Goal: Use online tool/utility: Utilize a website feature to perform a specific function

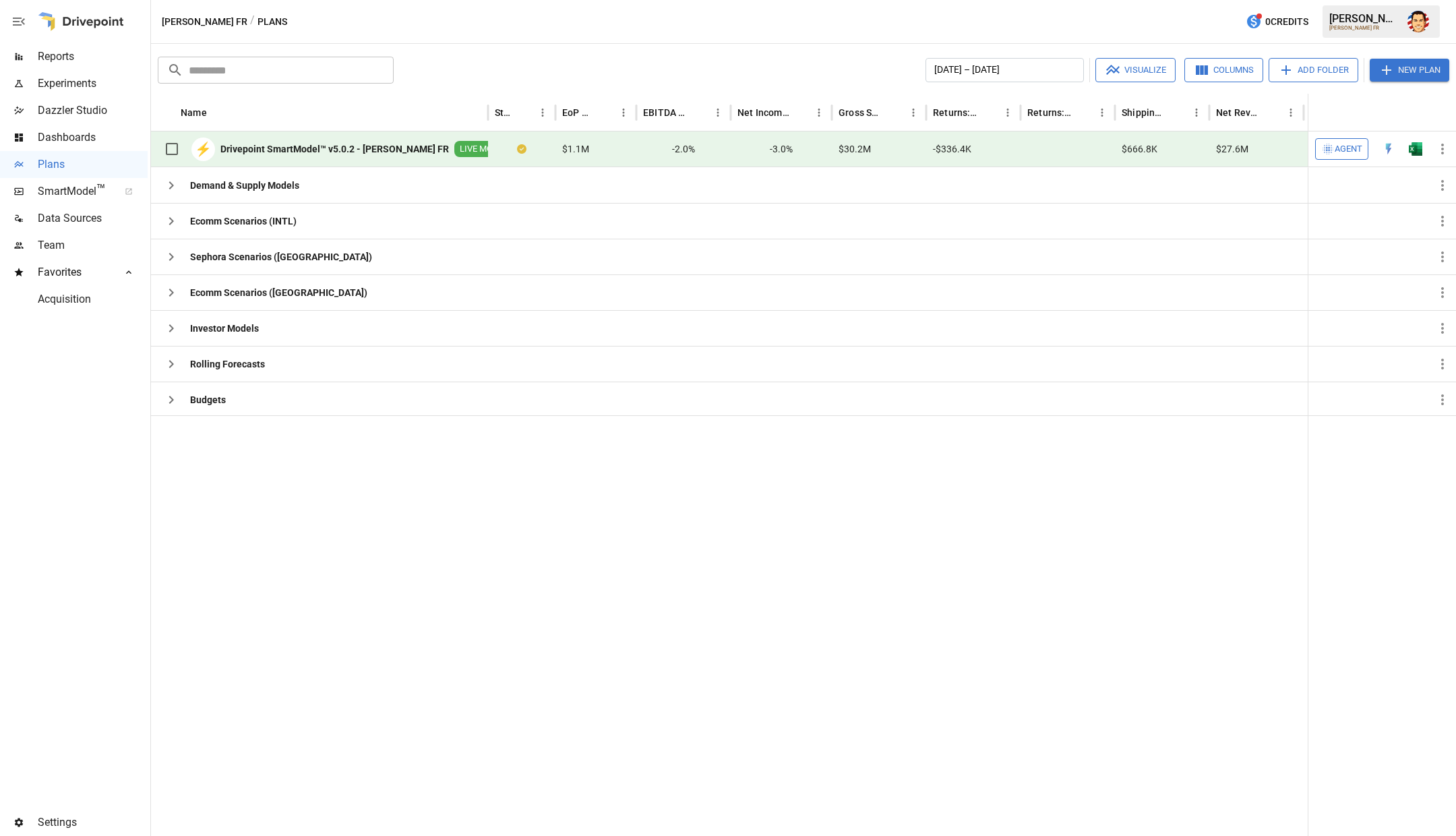
click at [1343, 153] on span "Agent" at bounding box center [1348, 149] width 28 height 16
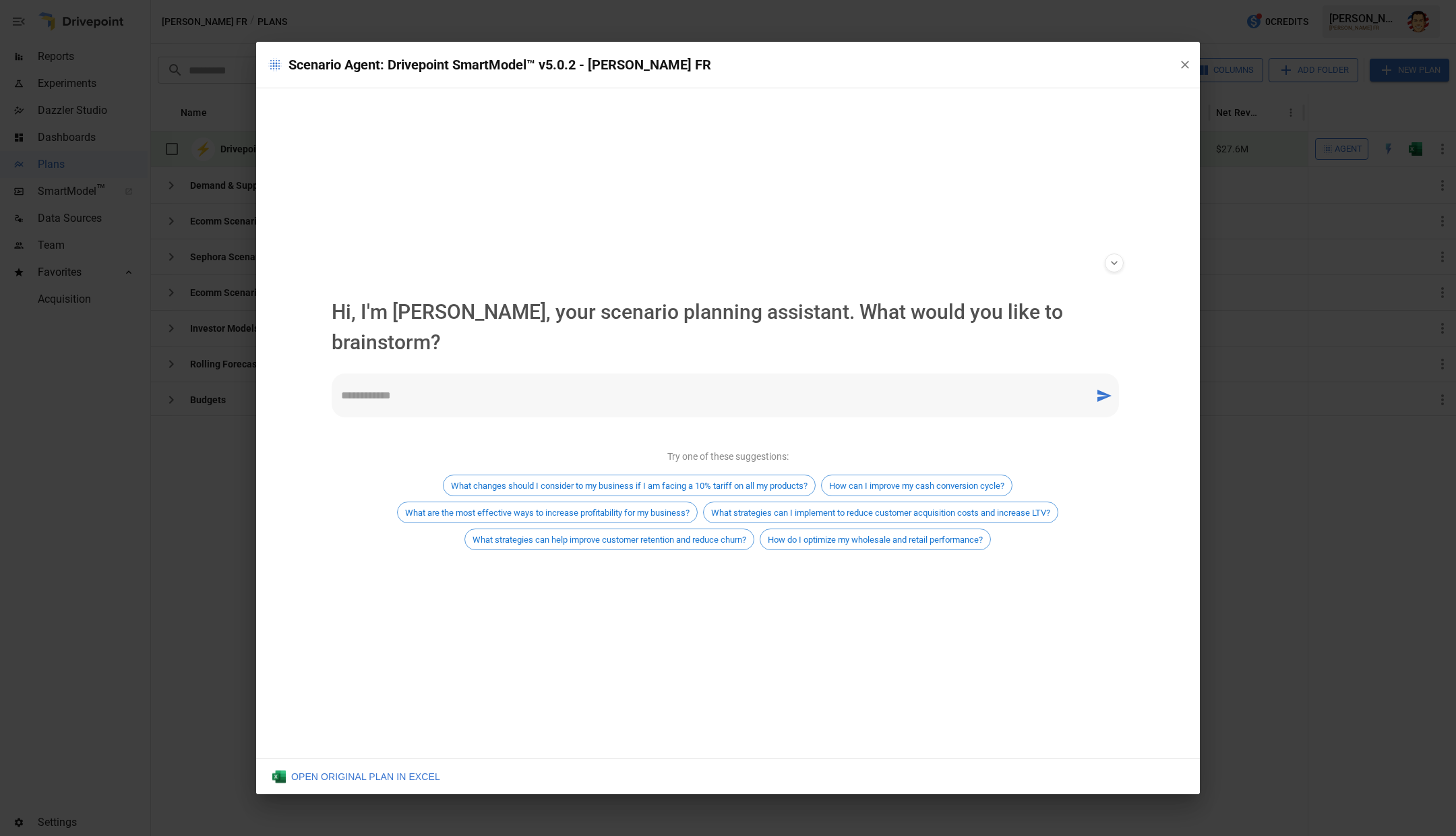
click at [541, 392] on div "* ​" at bounding box center [725, 395] width 787 height 43
click at [507, 265] on div "**********" at bounding box center [727, 423] width 814 height 670
click at [538, 254] on div "**********" at bounding box center [727, 423] width 814 height 670
click at [521, 275] on div "**********" at bounding box center [727, 262] width 814 height 24
click at [537, 275] on div "**********" at bounding box center [727, 262] width 814 height 24
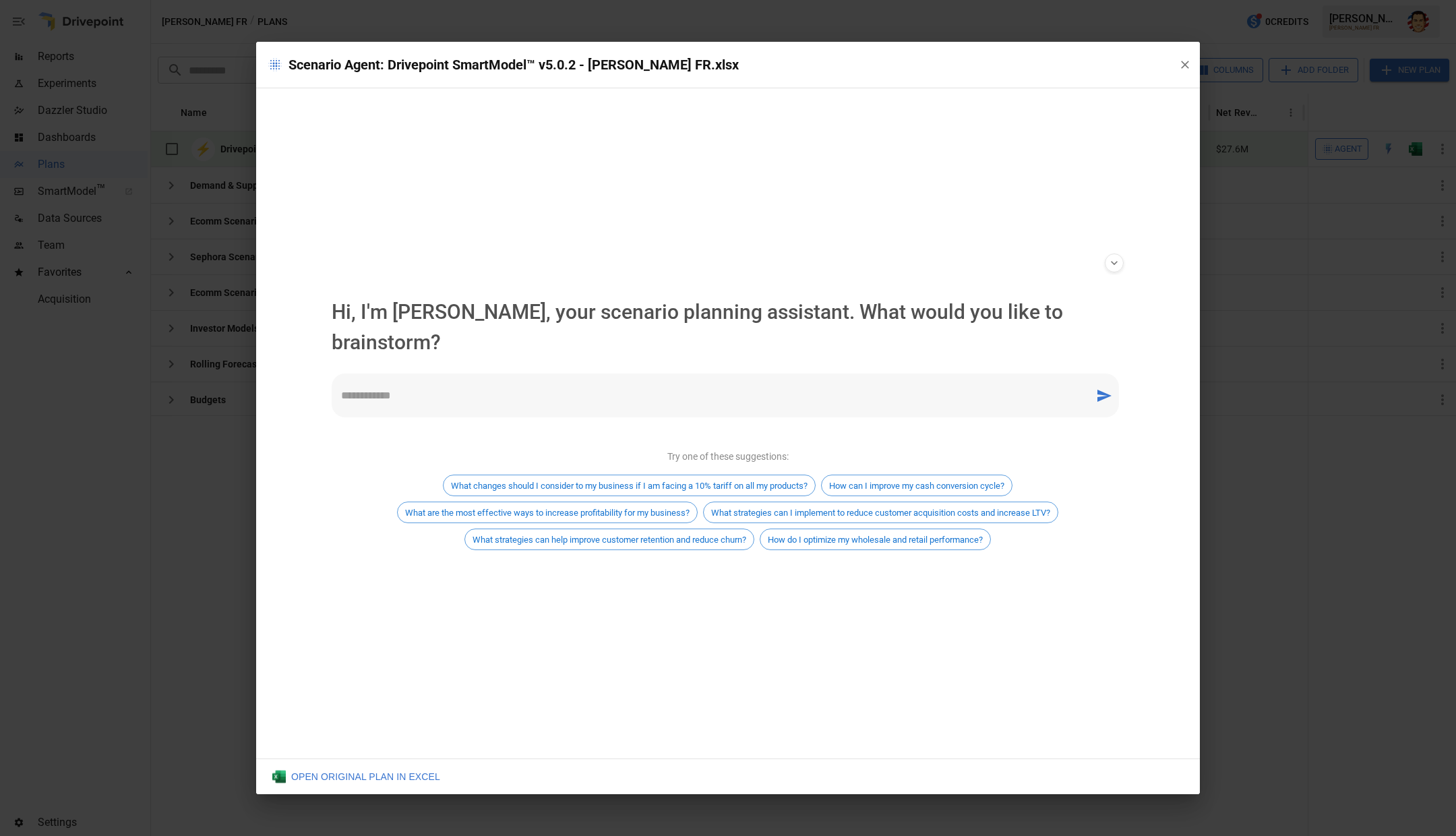
click at [708, 390] on div "* ​" at bounding box center [725, 395] width 787 height 43
type textarea "**********"
click at [1099, 387] on icon "send message" at bounding box center [1104, 395] width 16 height 16
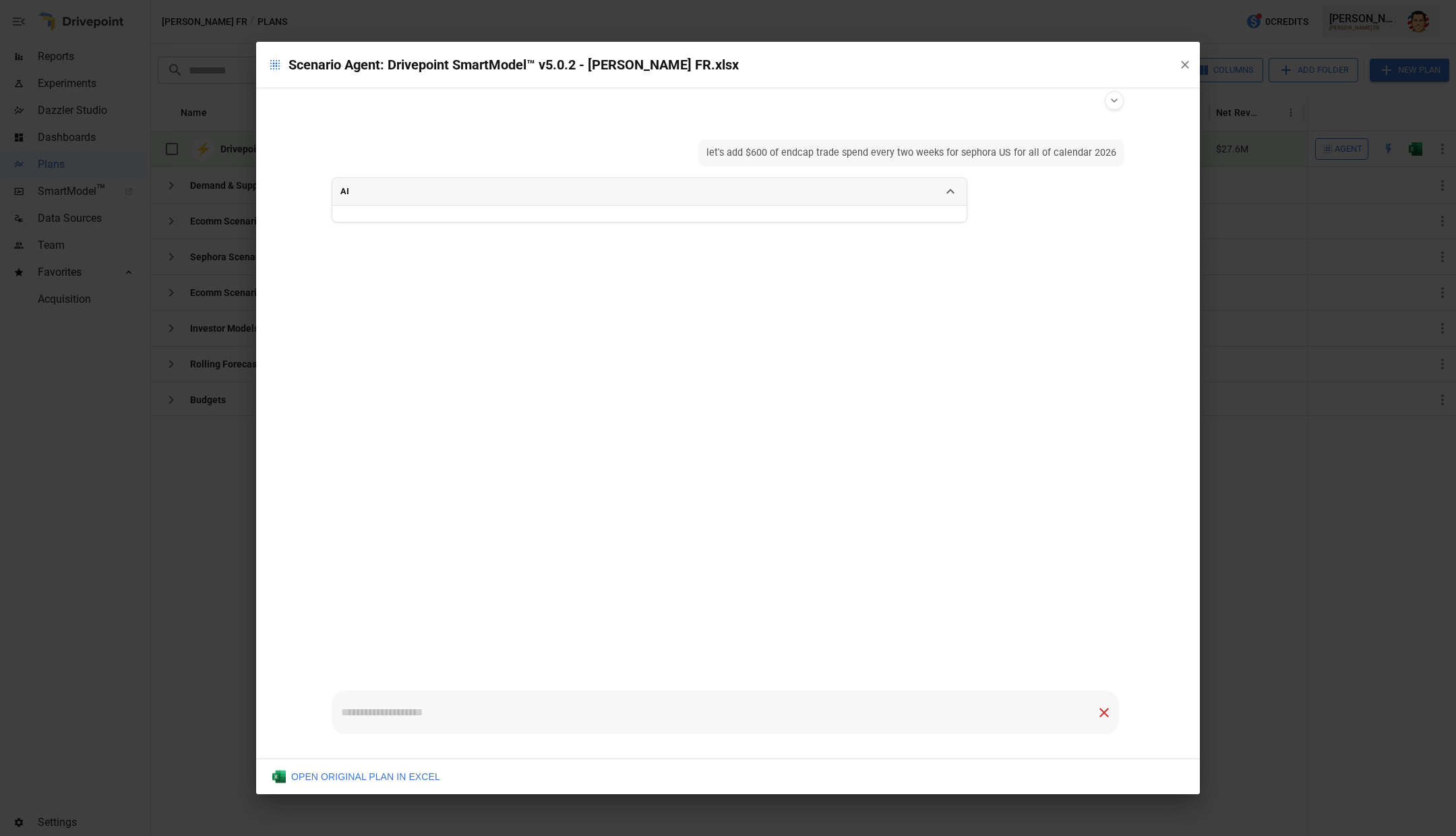
click at [1057, 28] on div "**********" at bounding box center [728, 418] width 1456 height 836
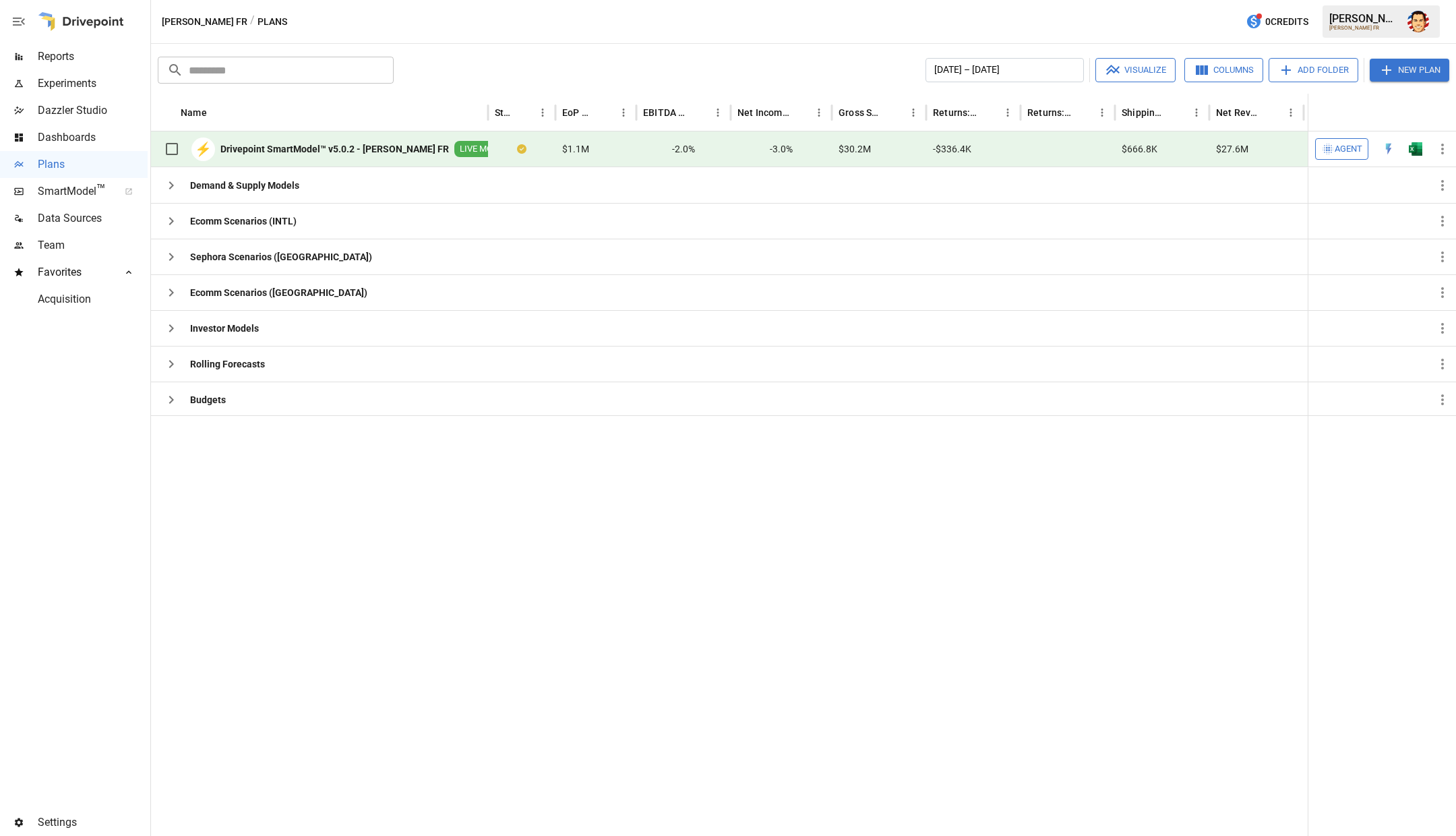
click at [410, 467] on div at bounding box center [812, 626] width 1321 height 421
drag, startPoint x: 464, startPoint y: 504, endPoint x: 361, endPoint y: 401, distance: 145.7
click at [463, 504] on div at bounding box center [812, 626] width 1321 height 421
click at [172, 258] on icon "button" at bounding box center [171, 256] width 16 height 16
click at [954, 512] on div at bounding box center [812, 643] width 1321 height 385
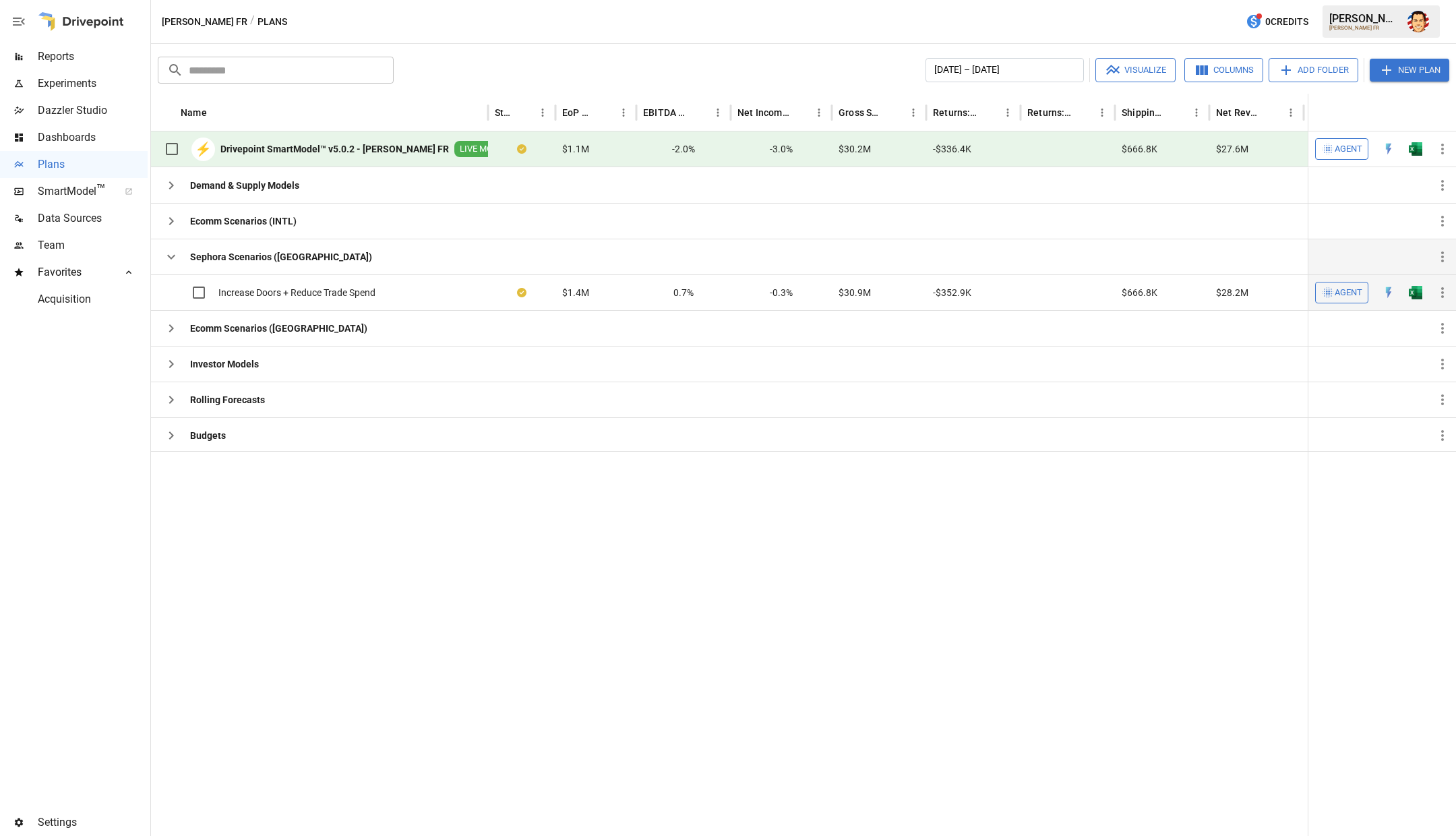
click at [1338, 292] on span "Agent" at bounding box center [1348, 293] width 28 height 16
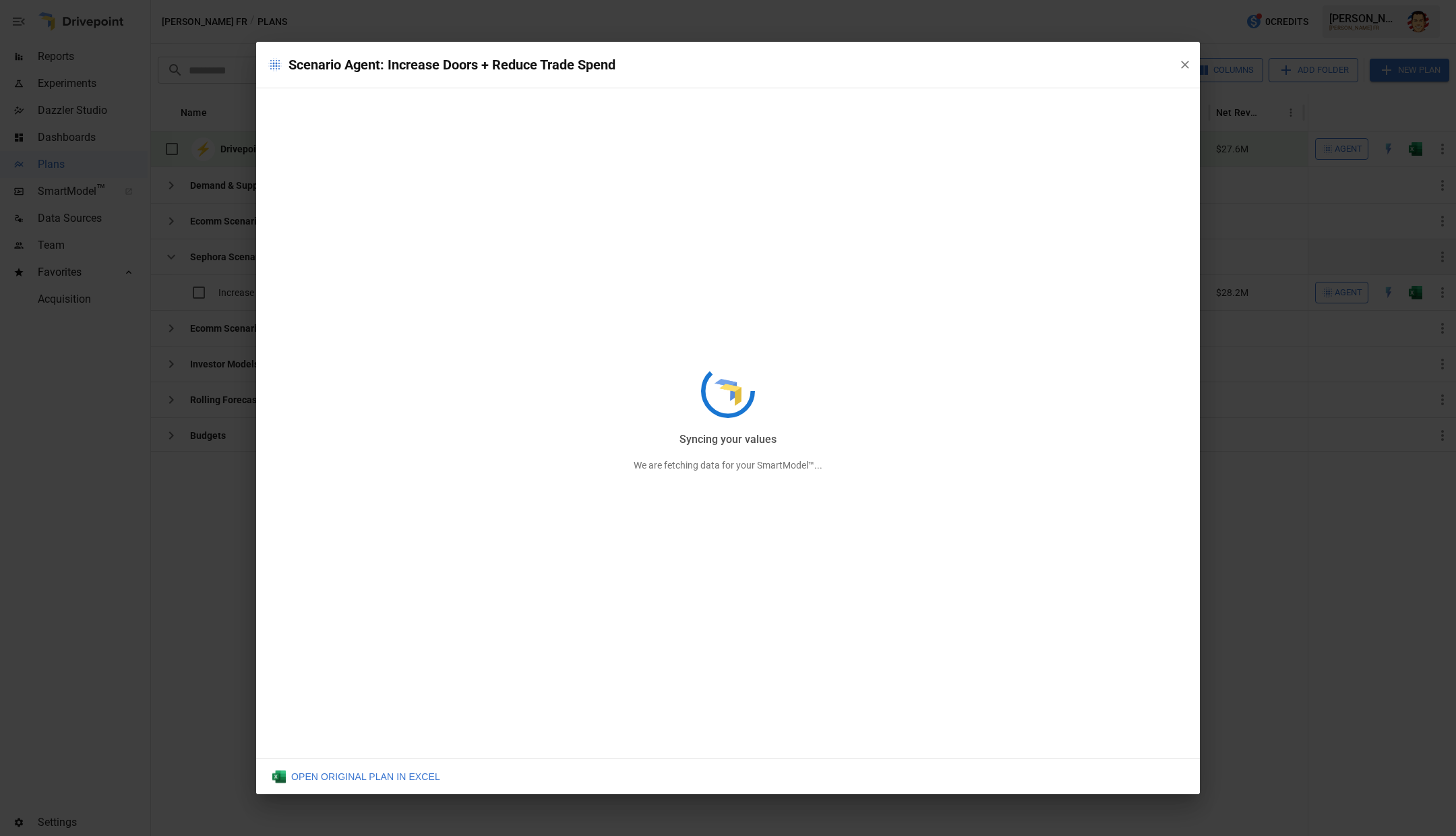
drag, startPoint x: 1191, startPoint y: 68, endPoint x: 1170, endPoint y: 75, distance: 22.1
click at [1184, 75] on div "Syncing your values We are fetching data for your SmartModel™..." at bounding box center [728, 418] width 944 height 752
drag, startPoint x: 1185, startPoint y: 67, endPoint x: 1021, endPoint y: 75, distance: 164.2
click at [1024, 75] on div "Reading your entries We are fetching data for your SmartModel™..." at bounding box center [728, 418] width 944 height 752
click at [1014, 76] on div "Reading your entries We are fetching data for your SmartModel™..." at bounding box center [728, 418] width 944 height 752
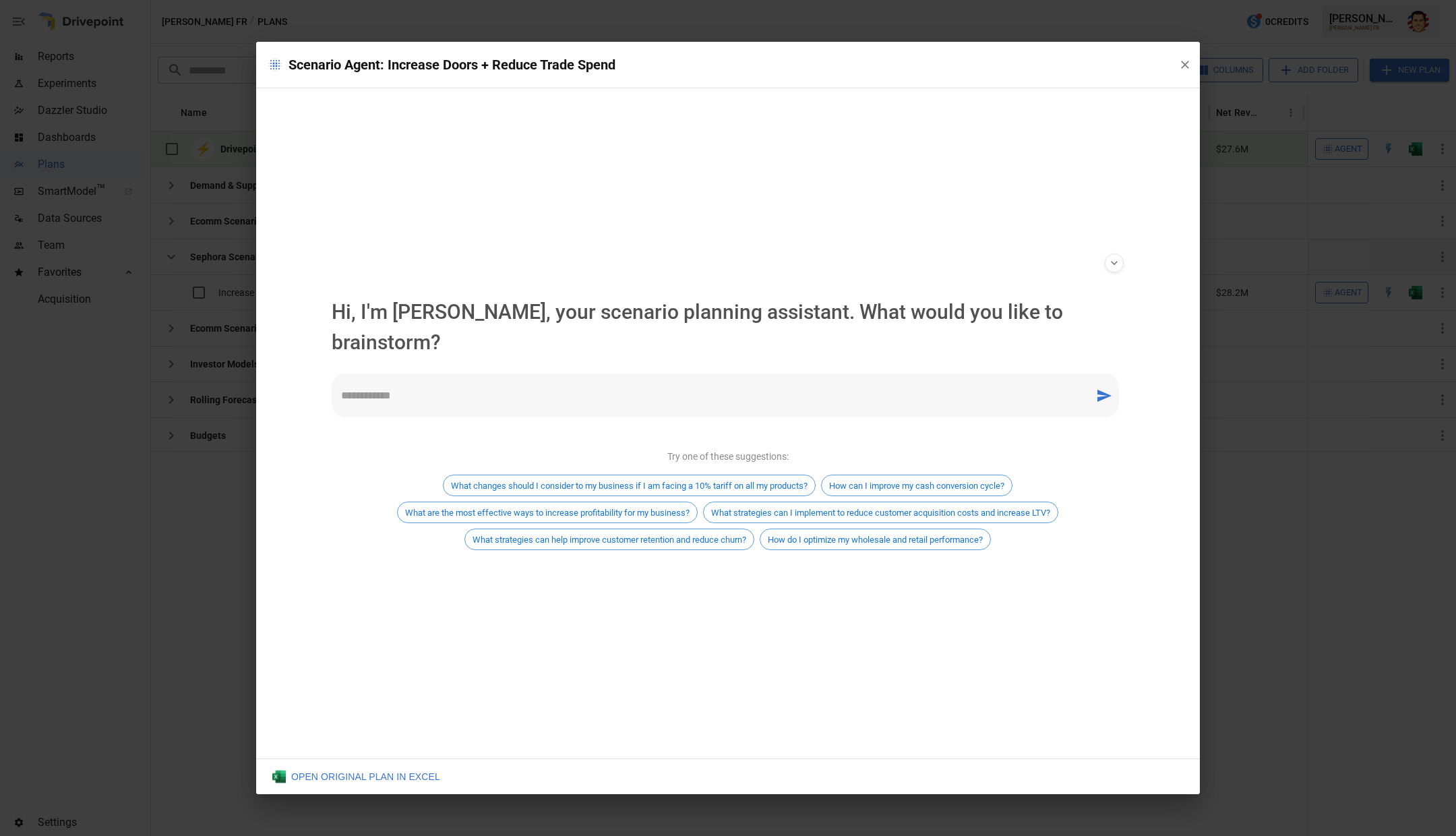
click at [444, 139] on div "**********" at bounding box center [727, 423] width 814 height 670
click at [411, 387] on textarea at bounding box center [712, 395] width 744 height 16
type textarea "**********"
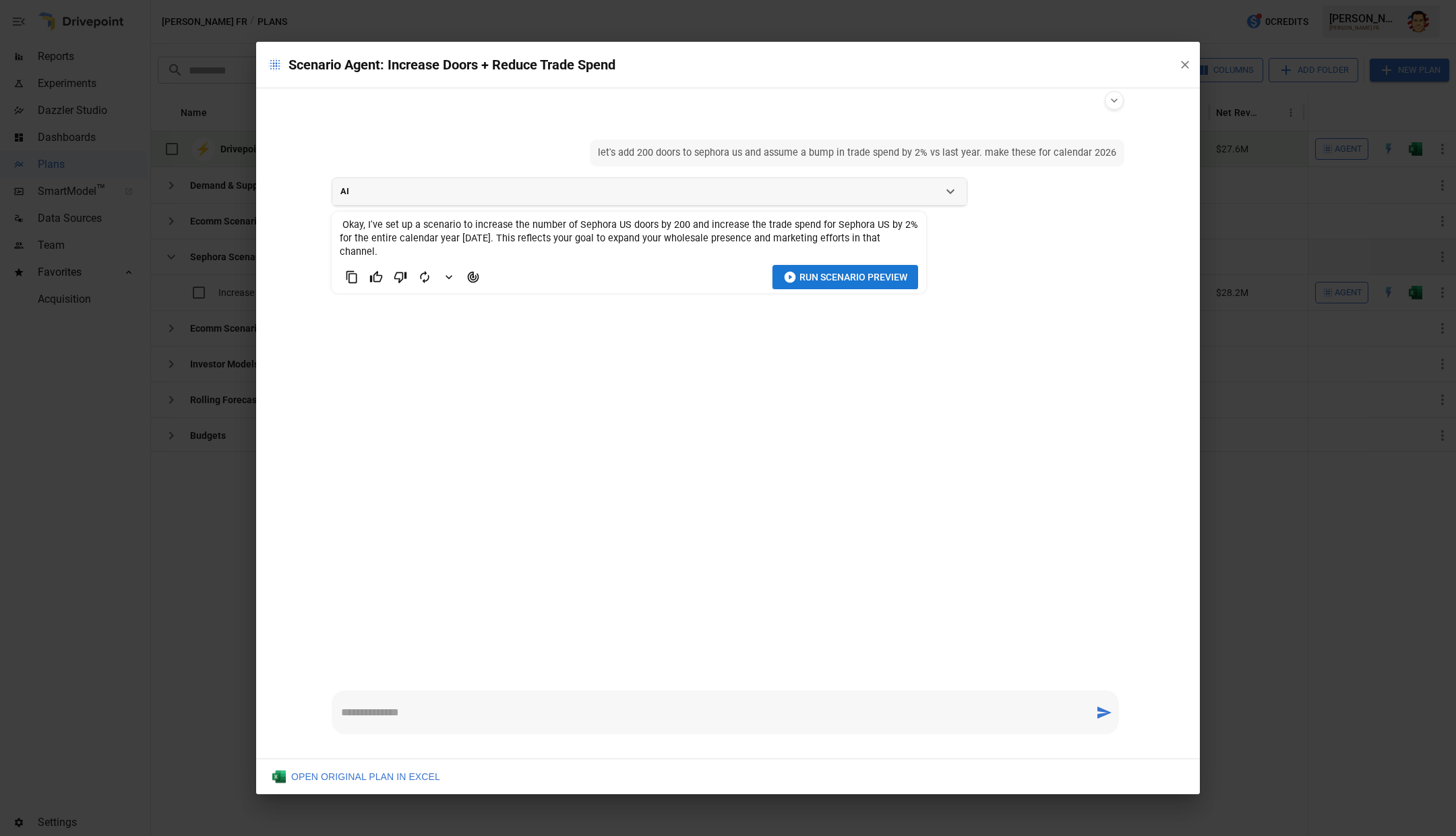
click at [473, 270] on icon "Agent Changes Data" at bounding box center [473, 276] width 13 height 13
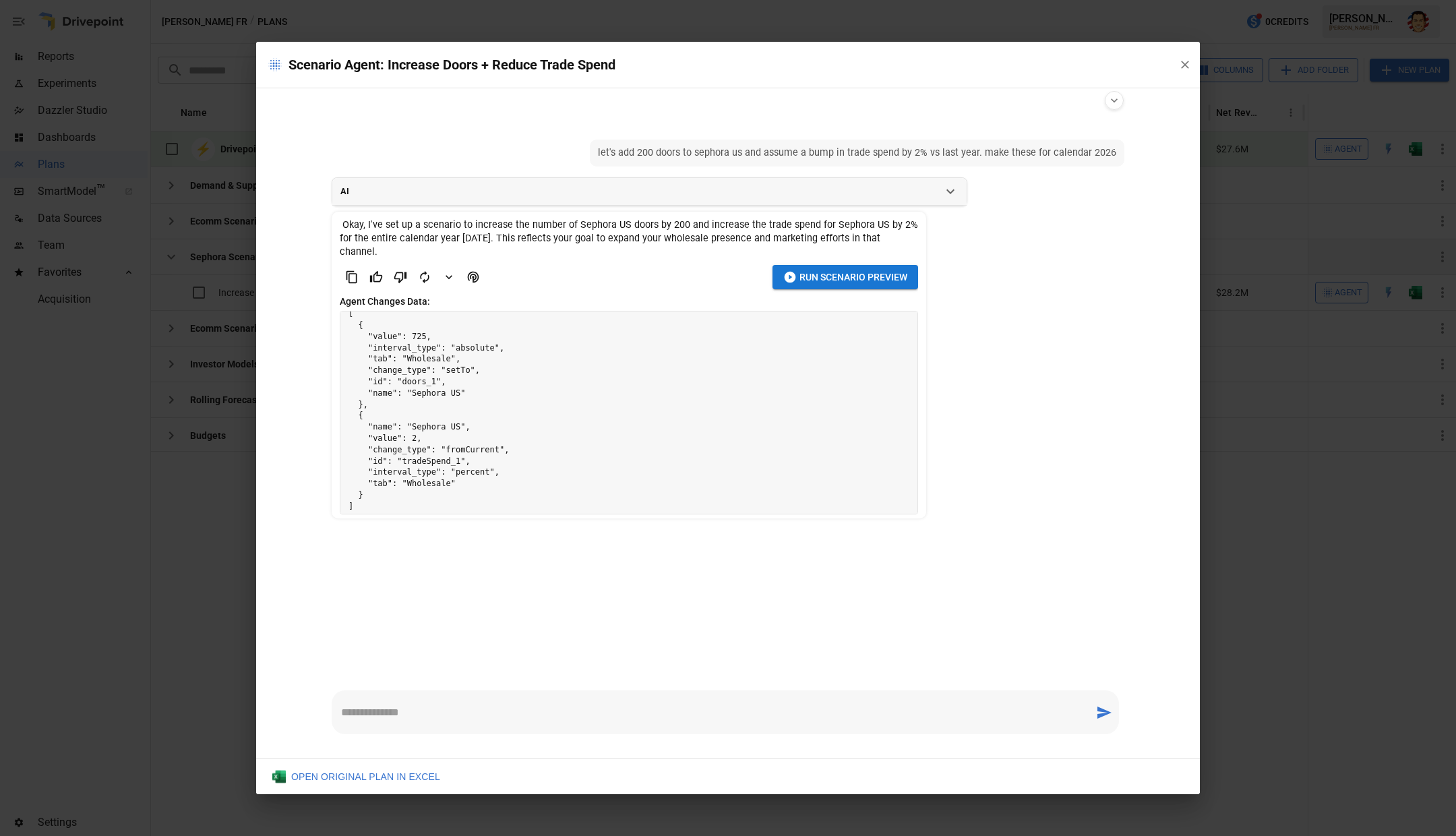
scroll to position [18, 0]
drag, startPoint x: 429, startPoint y: 367, endPoint x: 457, endPoint y: 369, distance: 28.1
click at [457, 369] on pre "[ { "value": 725, "interval_type": "absolute", "tab": "Wholesale", "change_type…" at bounding box center [629, 404] width 577 height 220
drag, startPoint x: 463, startPoint y: 369, endPoint x: 488, endPoint y: 361, distance: 26.2
click at [463, 369] on pre "[ { "value": 725, "interval_type": "absolute", "tab": "Wholesale", "change_type…" at bounding box center [629, 404] width 577 height 220
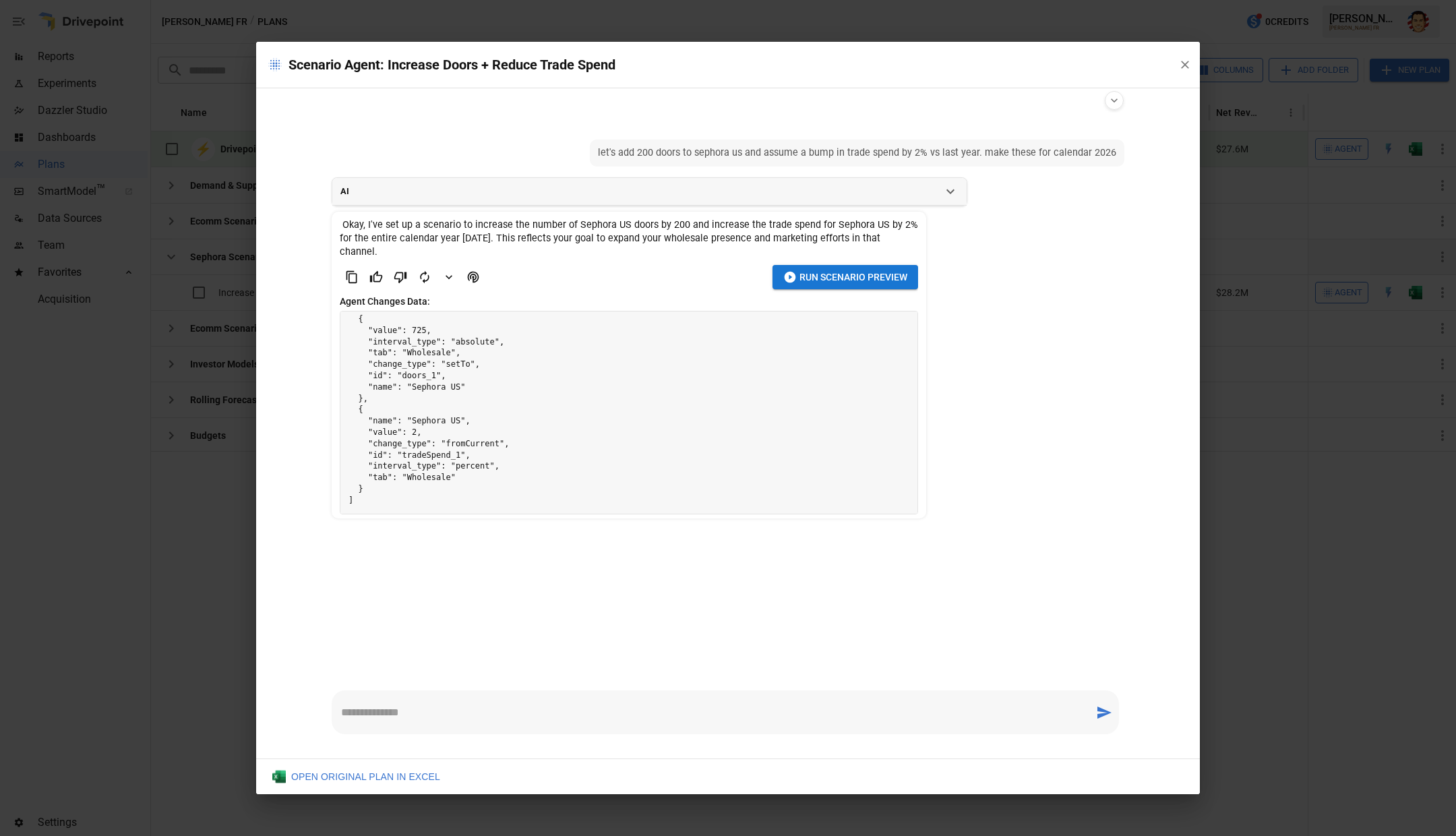
click at [488, 361] on pre "[ { "value": 725, "interval_type": "absolute", "tab": "Wholesale", "change_type…" at bounding box center [629, 404] width 577 height 220
drag, startPoint x: 421, startPoint y: 407, endPoint x: 487, endPoint y: 408, distance: 66.0
click at [487, 408] on pre "[ { "value": 725, "interval_type": "absolute", "tab": "Wholesale", "change_type…" at bounding box center [629, 404] width 577 height 220
drag, startPoint x: 515, startPoint y: 437, endPoint x: 459, endPoint y: 450, distance: 57.5
click at [515, 438] on pre "[ { "value": 725, "interval_type": "absolute", "tab": "Wholesale", "change_type…" at bounding box center [629, 404] width 577 height 220
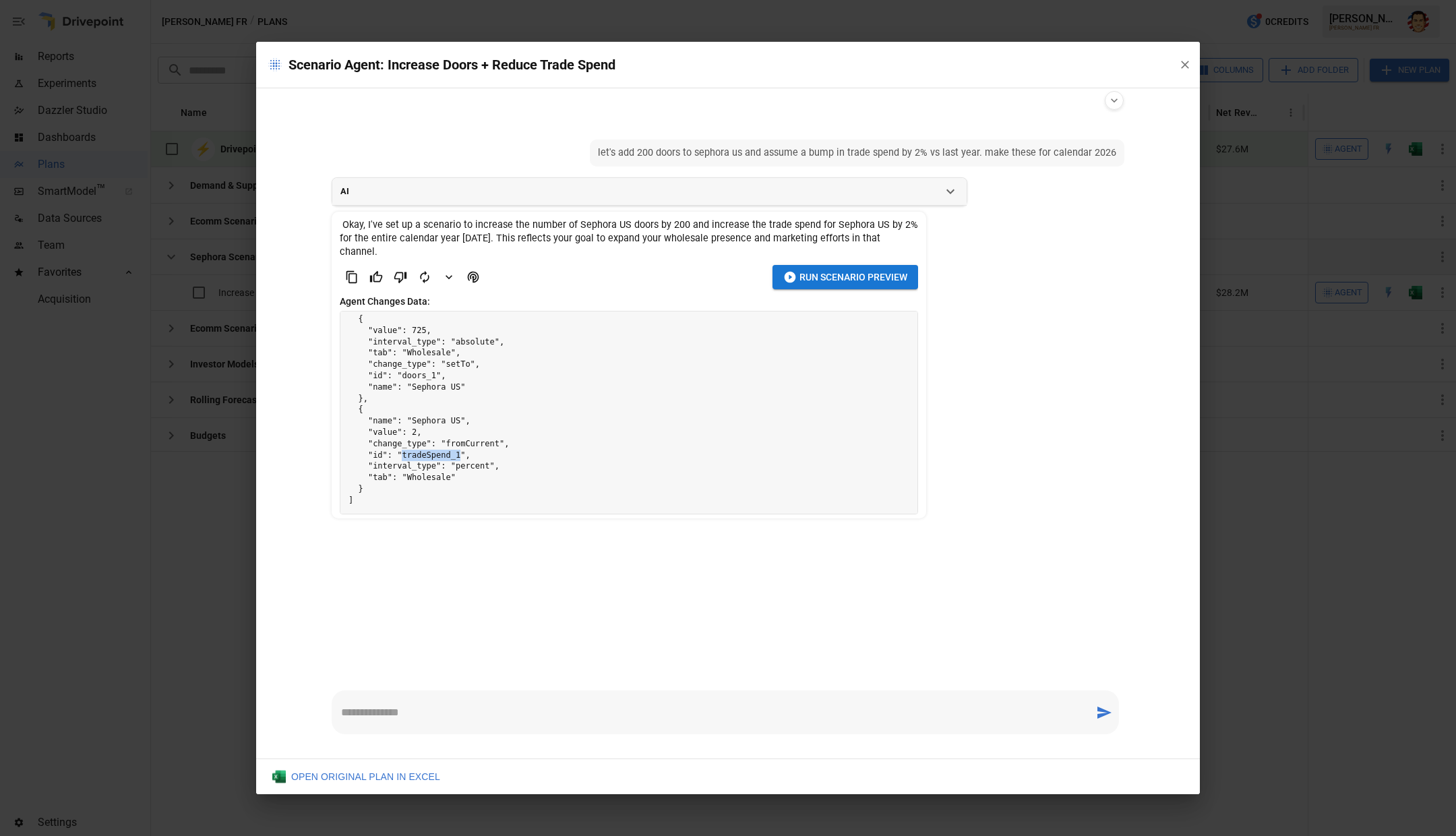
drag, startPoint x: 401, startPoint y: 439, endPoint x: 460, endPoint y: 439, distance: 59.0
click at [460, 439] on pre "[ { "value": 725, "interval_type": "absolute", "tab": "Wholesale", "change_type…" at bounding box center [629, 404] width 577 height 220
click at [470, 440] on pre "[ { "value": 725, "interval_type": "absolute", "tab": "Wholesale", "change_type…" at bounding box center [629, 404] width 577 height 220
click at [470, 460] on pre "[ { "value": 725, "interval_type": "absolute", "tab": "Wholesale", "change_type…" at bounding box center [629, 404] width 577 height 220
click at [513, 397] on pre "[ { "value": 725, "interval_type": "absolute", "tab": "Wholesale", "change_type…" at bounding box center [629, 404] width 577 height 220
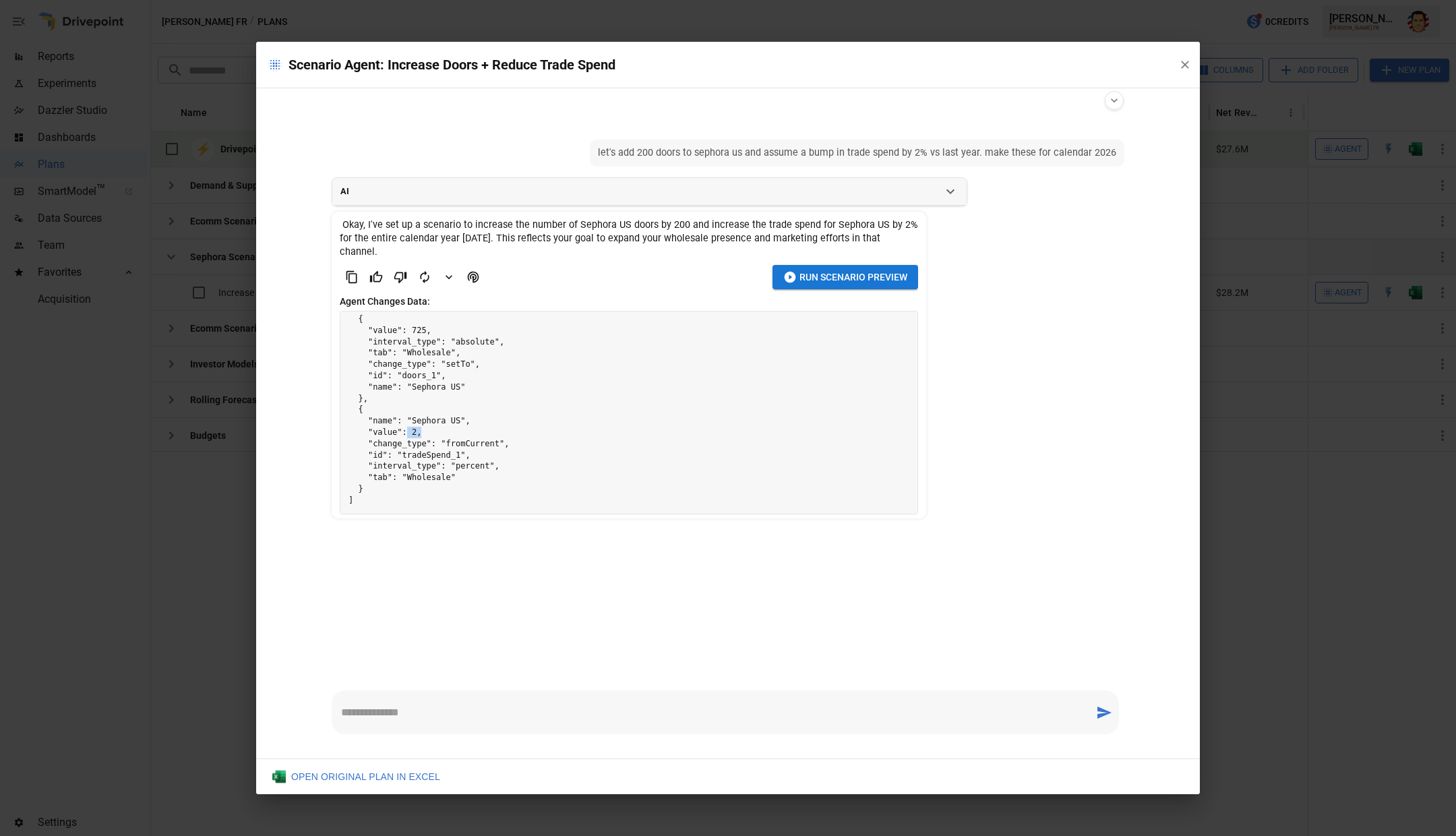
drag, startPoint x: 404, startPoint y: 416, endPoint x: 425, endPoint y: 418, distance: 21.1
click at [425, 418] on pre "[ { "value": 725, "interval_type": "absolute", "tab": "Wholesale", "change_type…" at bounding box center [629, 404] width 577 height 220
drag, startPoint x: 448, startPoint y: 434, endPoint x: 506, endPoint y: 438, distance: 58.1
click at [506, 438] on pre "[ { "value": 725, "interval_type": "absolute", "tab": "Wholesale", "change_type…" at bounding box center [629, 404] width 577 height 220
drag, startPoint x: 550, startPoint y: 428, endPoint x: 678, endPoint y: 352, distance: 148.9
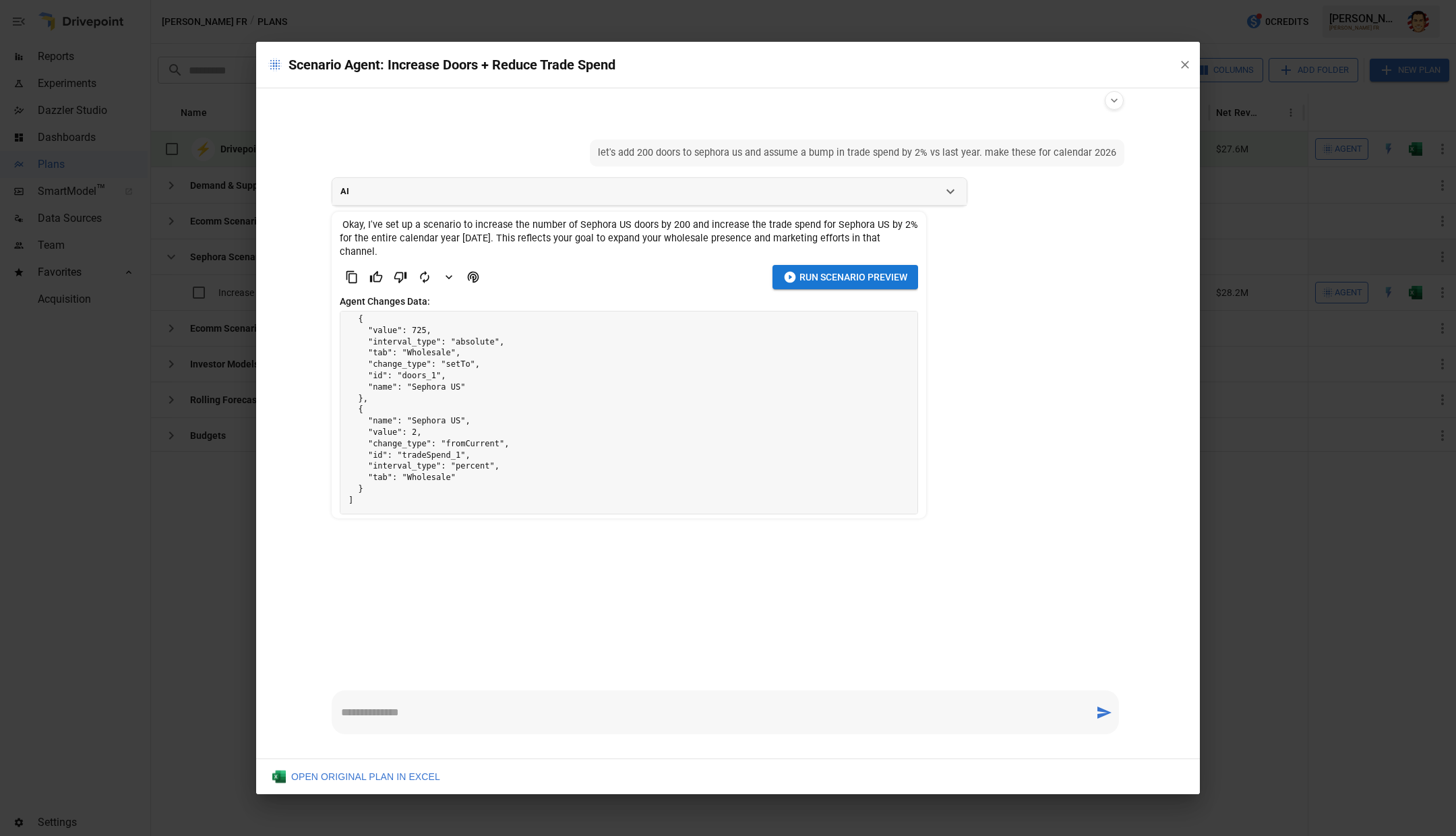
click at [553, 425] on pre "[ { "value": 725, "interval_type": "absolute", "tab": "Wholesale", "change_type…" at bounding box center [629, 404] width 577 height 220
click at [799, 269] on span "Run Scenario Preview" at bounding box center [853, 277] width 108 height 17
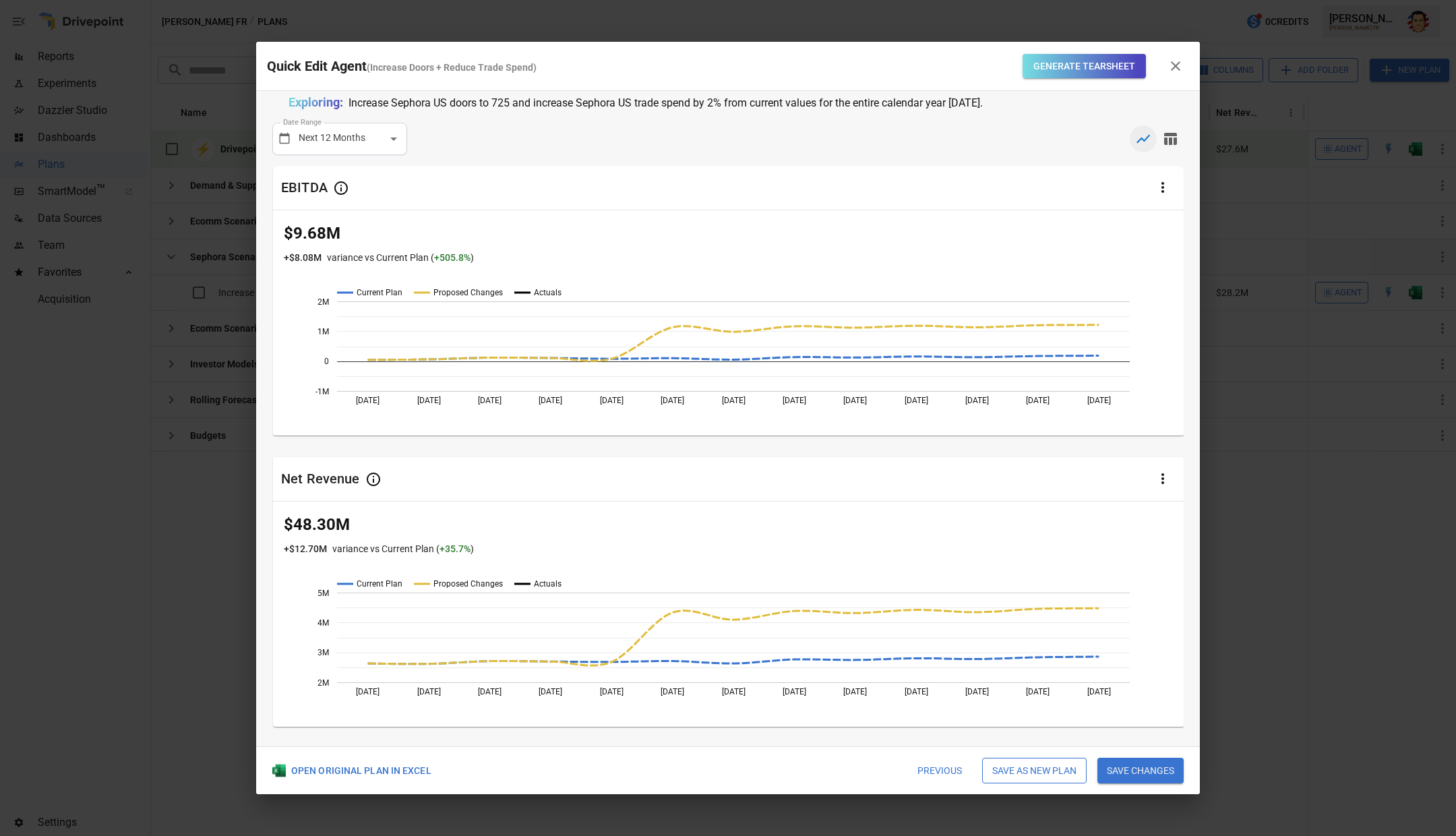
scroll to position [0, 0]
drag, startPoint x: 492, startPoint y: 105, endPoint x: 522, endPoint y: 104, distance: 30.0
click at [522, 104] on p "Increase Sephora US doors to 725 and increase Sephora US trade spend by 2% from…" at bounding box center [665, 106] width 634 height 18
click at [597, 140] on div "**********" at bounding box center [728, 142] width 911 height 33
drag, startPoint x: 704, startPoint y: 104, endPoint x: 739, endPoint y: 104, distance: 35.0
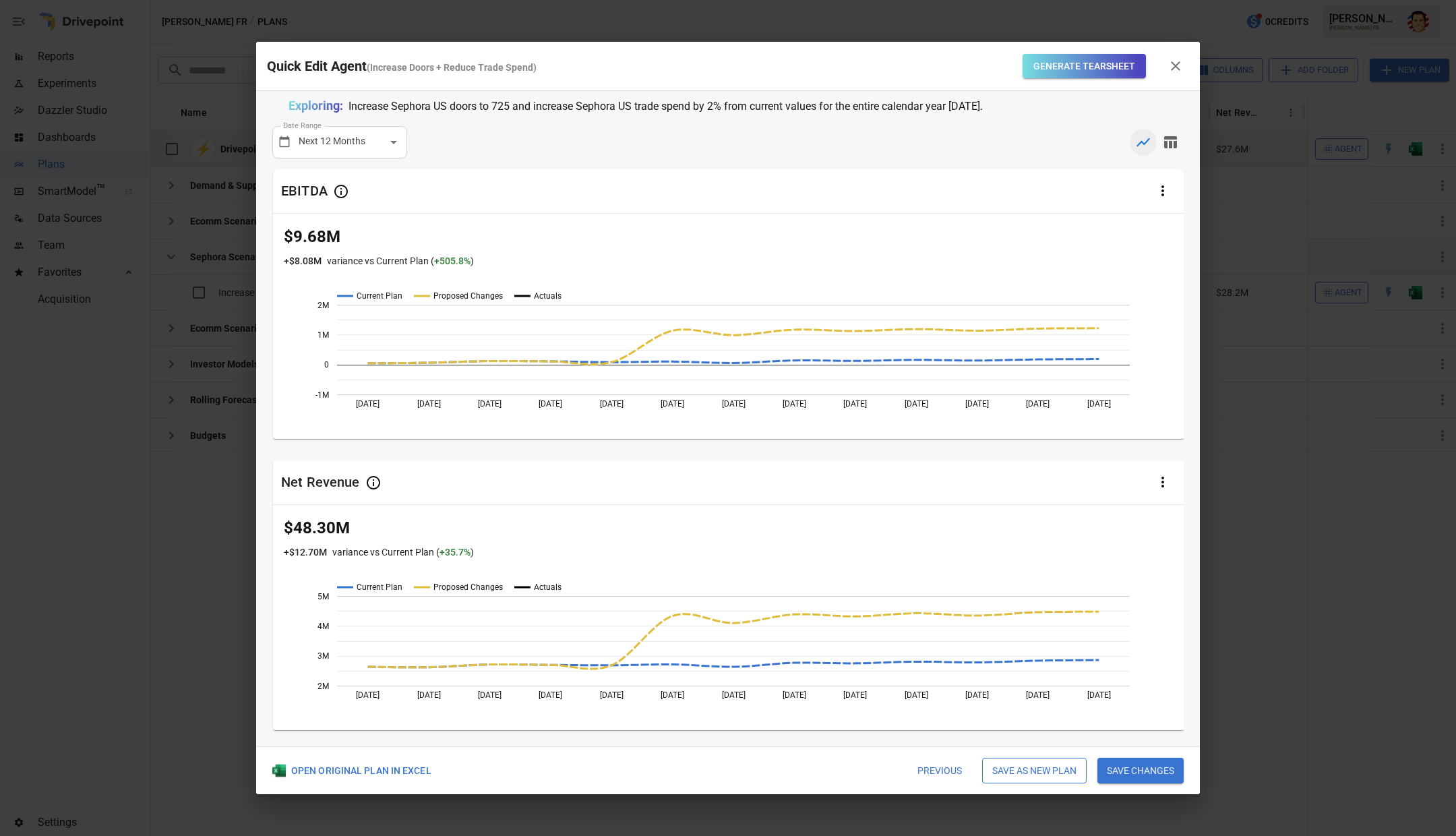
click at [739, 104] on p "Increase Sephora US doors to 725 and increase Sephora US trade spend by 2% from…" at bounding box center [665, 106] width 634 height 18
drag, startPoint x: 740, startPoint y: 106, endPoint x: 736, endPoint y: 114, distance: 8.9
click at [740, 106] on p "Increase Sephora US doors to 725 and increase Sephora US trade spend by 2% from…" at bounding box center [665, 106] width 634 height 18
click at [735, 115] on div "**********" at bounding box center [728, 418] width 944 height 655
click at [1170, 144] on icon "button" at bounding box center [1170, 142] width 12 height 12
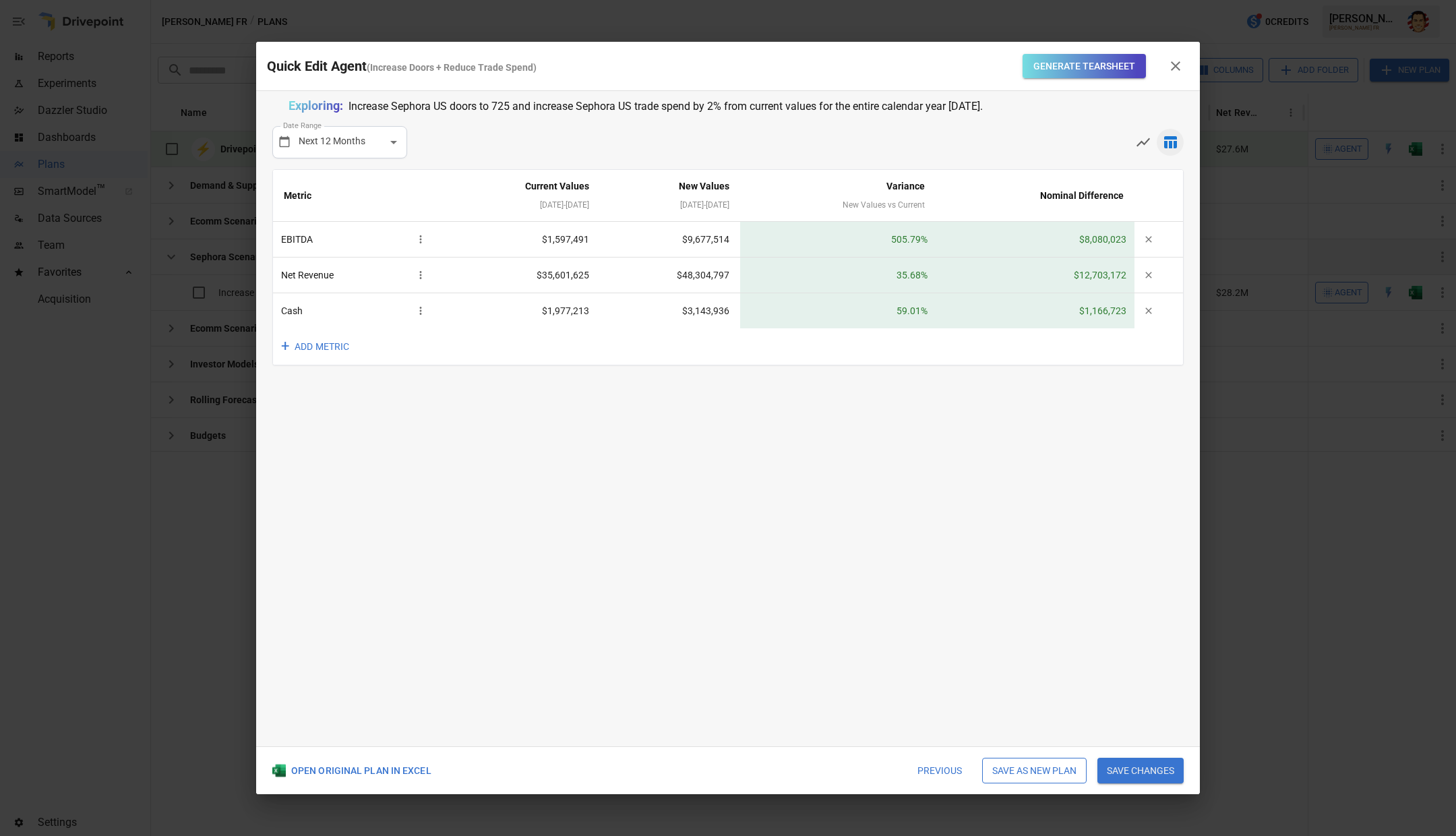
click at [1002, 383] on div "**********" at bounding box center [728, 418] width 944 height 655
click at [972, 411] on div "**********" at bounding box center [728, 418] width 944 height 655
click at [1135, 136] on icon "button" at bounding box center [1142, 142] width 16 height 16
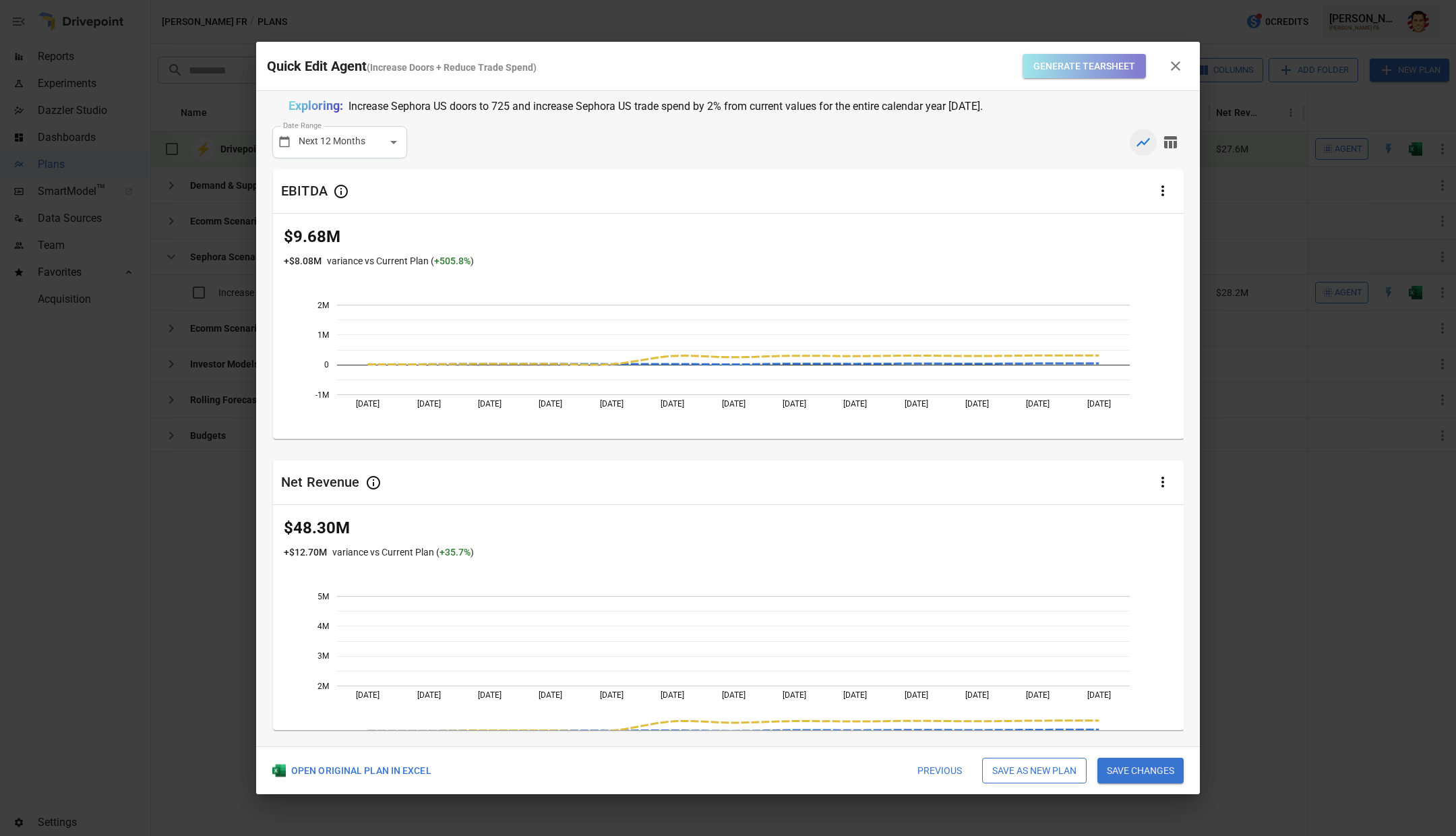
click at [1085, 70] on button "Generate Tearsheet" at bounding box center [1083, 66] width 123 height 25
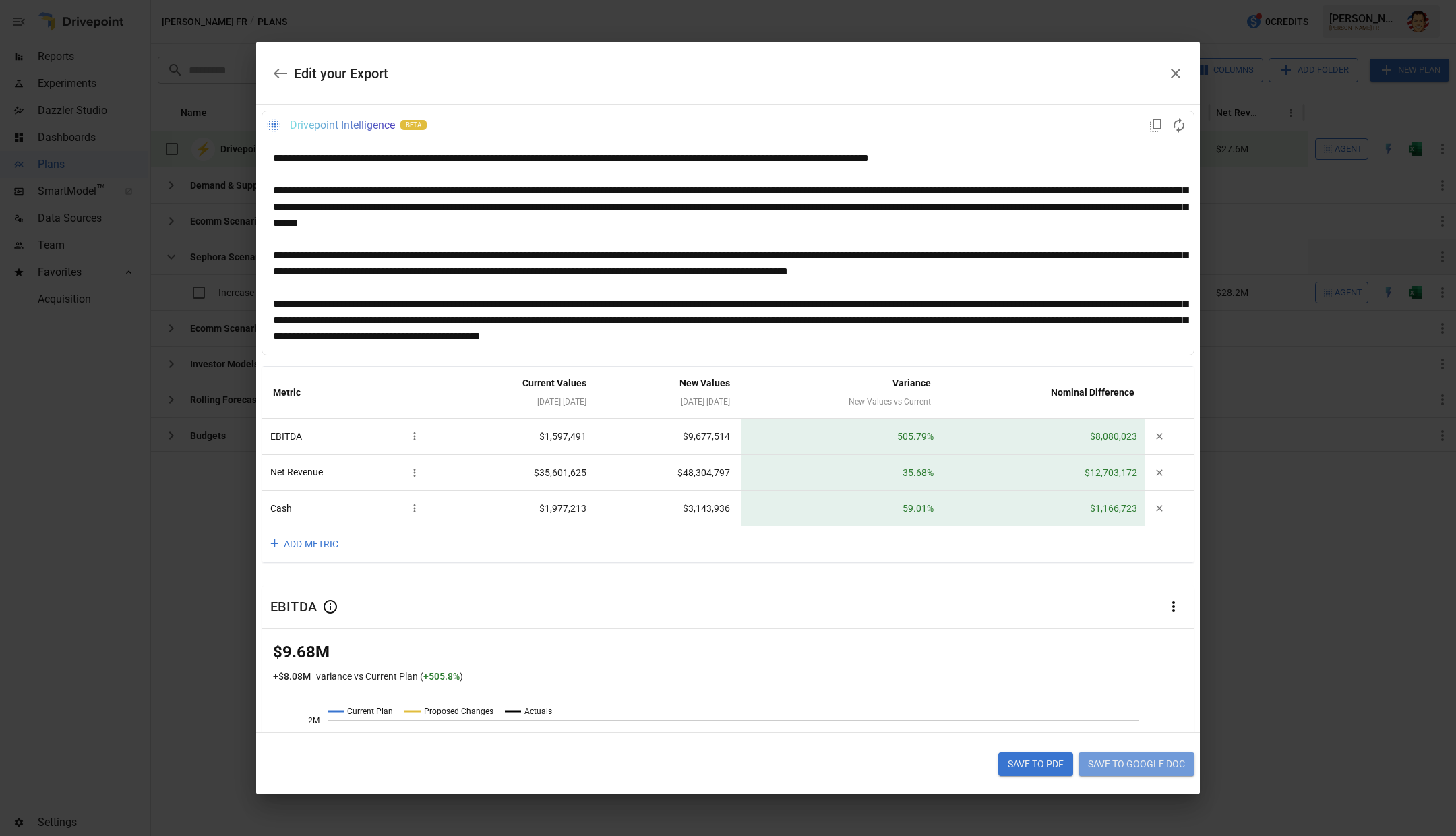
click at [1132, 769] on button "Save to Google Doc" at bounding box center [1135, 764] width 116 height 24
drag, startPoint x: 986, startPoint y: 786, endPoint x: 1013, endPoint y: 778, distance: 28.2
click at [986, 785] on div "Save to PDF Save to Google Doc" at bounding box center [728, 764] width 944 height 63
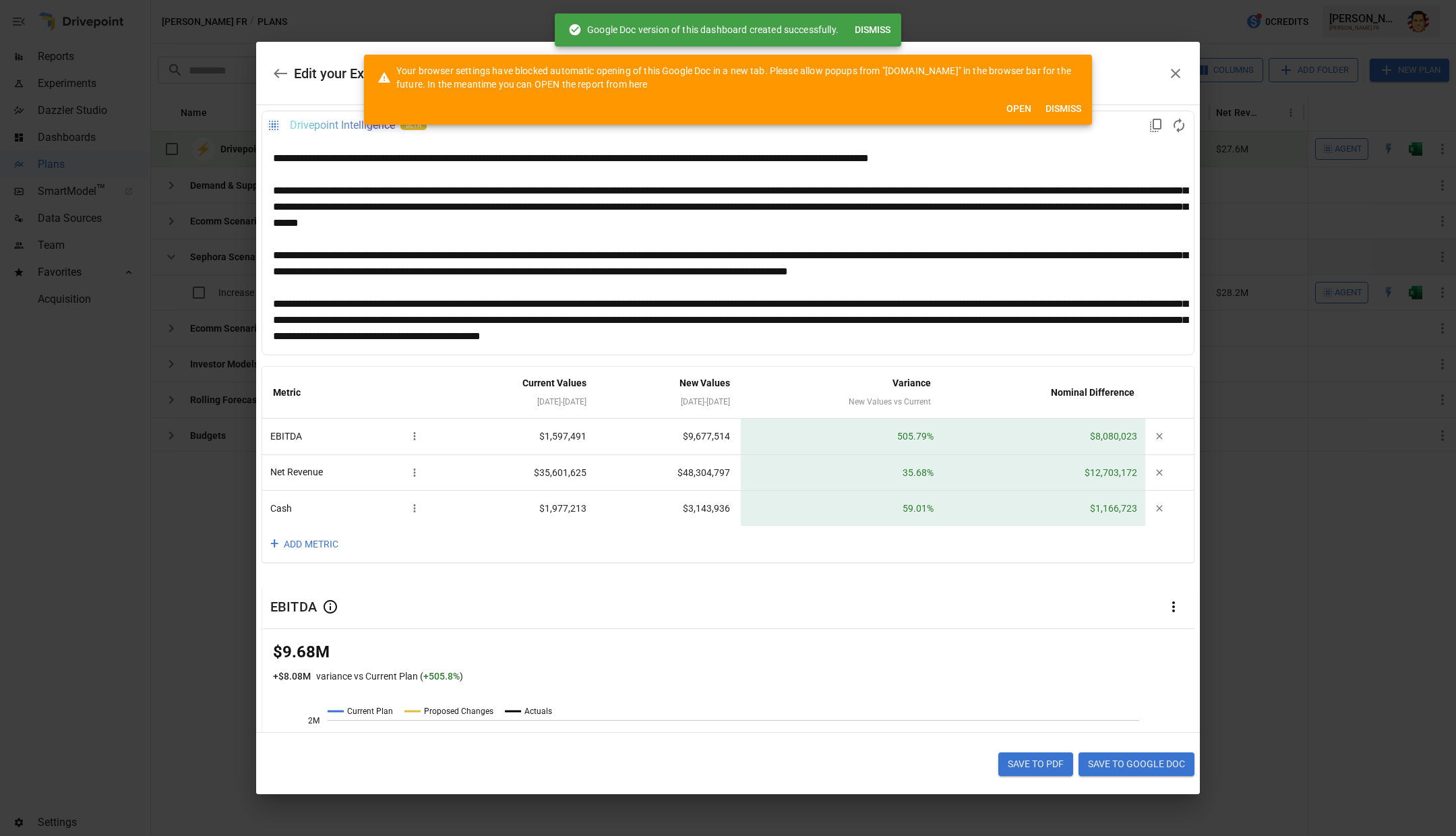
click at [1094, 29] on div "Edit your Export Drivepoint Intelligence beta Metric Current Values Aug 2025 - …" at bounding box center [728, 418] width 1456 height 836
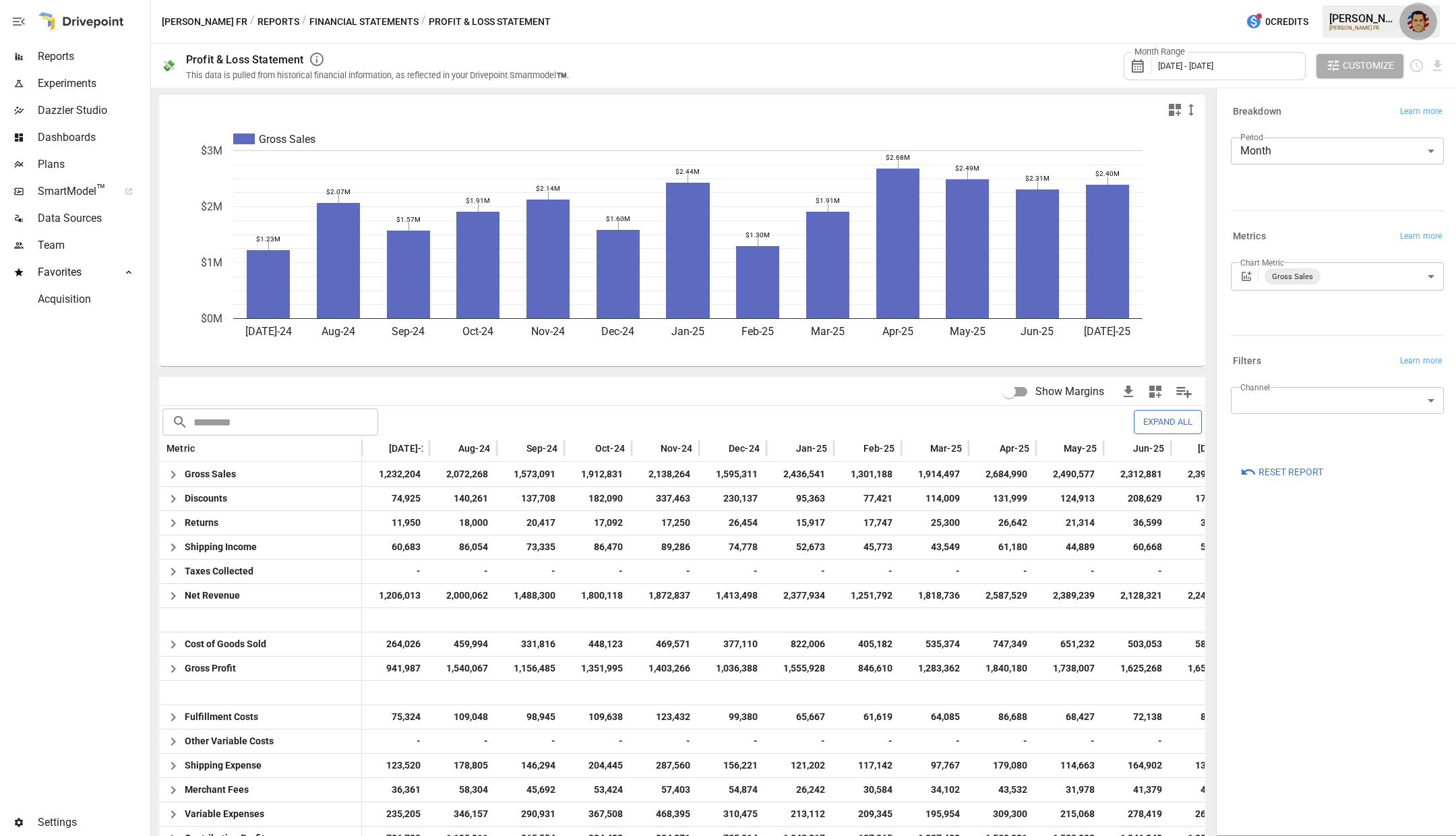
click at [1426, 23] on img "Austin Gardner-Smith" at bounding box center [1418, 22] width 22 height 22
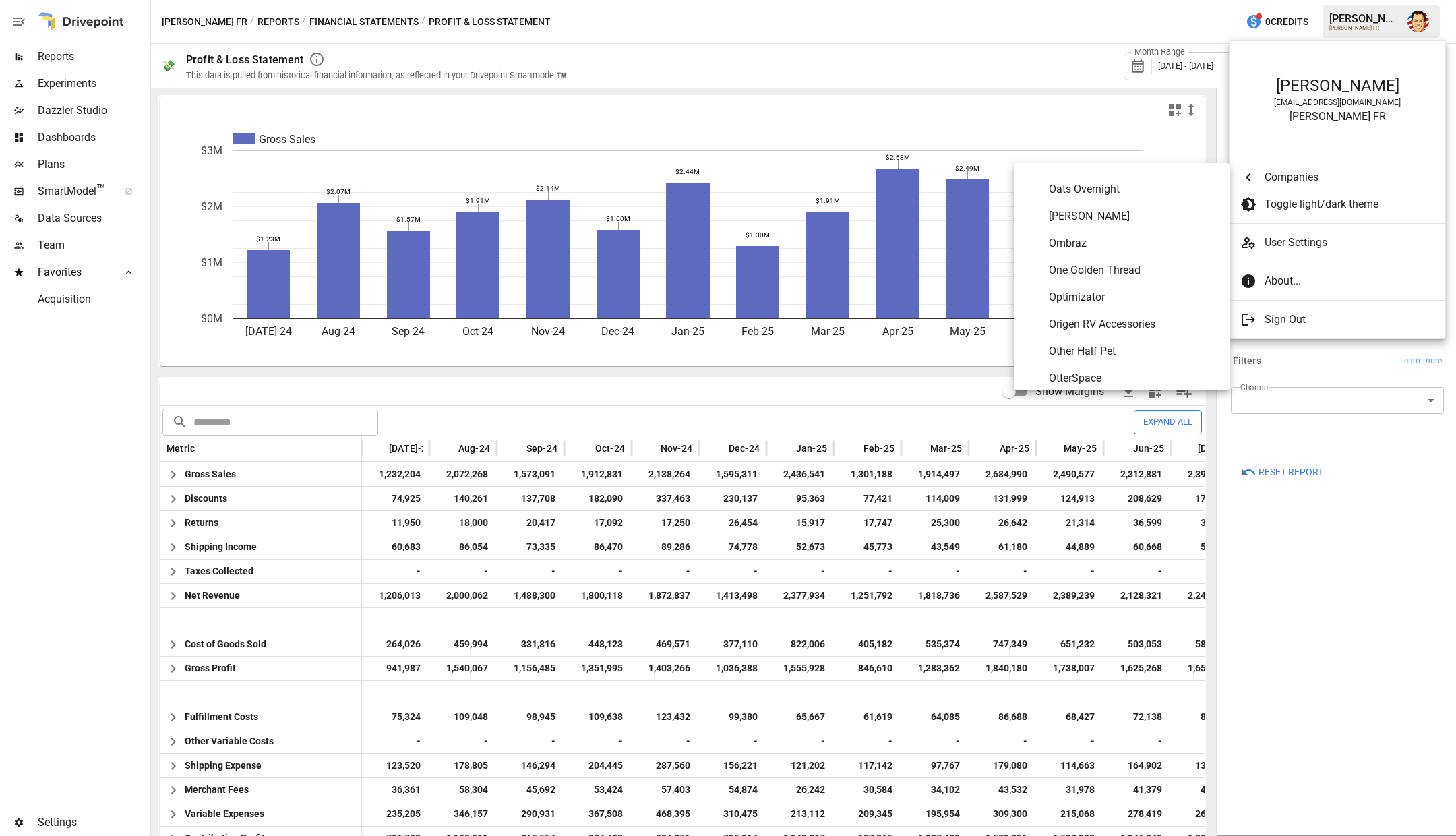
scroll to position [5510, 0]
click at [1065, 198] on span "Oats Overnight" at bounding box center [1133, 199] width 170 height 16
